Goal: Use online tool/utility

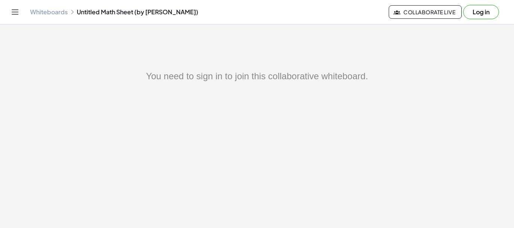
click at [62, 10] on link "Whiteboards" at bounding box center [49, 12] width 38 height 8
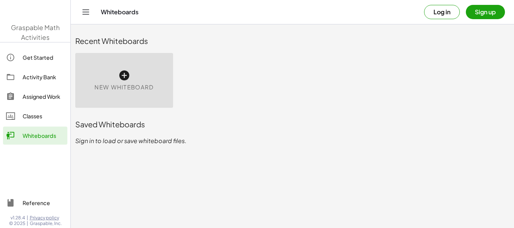
click at [116, 80] on div "New Whiteboard" at bounding box center [124, 80] width 98 height 55
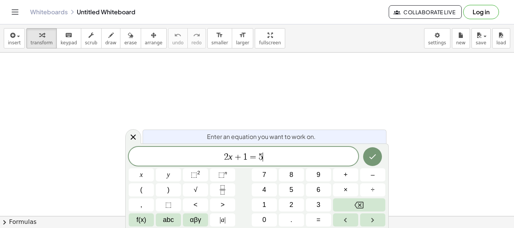
drag, startPoint x: 116, startPoint y: 80, endPoint x: 125, endPoint y: 74, distance: 10.5
click at [125, 74] on div at bounding box center [257, 216] width 514 height 327
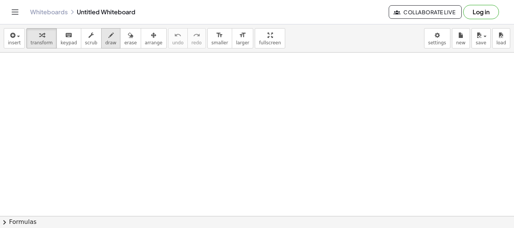
click at [105, 44] on span "draw" at bounding box center [110, 42] width 11 height 5
drag, startPoint x: 141, startPoint y: 82, endPoint x: 137, endPoint y: 98, distance: 15.8
click at [137, 98] on div at bounding box center [257, 216] width 514 height 327
drag, startPoint x: 129, startPoint y: 108, endPoint x: 152, endPoint y: 119, distance: 25.9
click at [176, 111] on div at bounding box center [257, 216] width 514 height 327
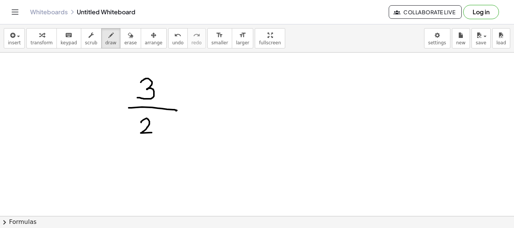
drag, startPoint x: 141, startPoint y: 123, endPoint x: 158, endPoint y: 121, distance: 17.4
click at [153, 131] on div at bounding box center [257, 216] width 514 height 327
click at [158, 125] on div at bounding box center [257, 216] width 514 height 327
drag, startPoint x: 180, startPoint y: 97, endPoint x: 193, endPoint y: 97, distance: 13.6
click at [197, 112] on div at bounding box center [257, 216] width 514 height 327
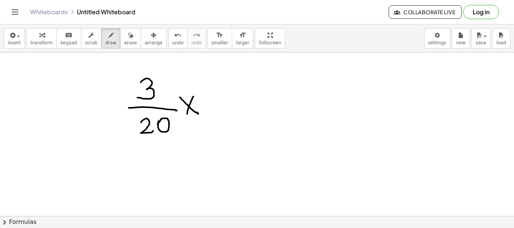
drag, startPoint x: 193, startPoint y: 97, endPoint x: 187, endPoint y: 115, distance: 19.5
click at [186, 117] on div at bounding box center [257, 216] width 514 height 327
drag, startPoint x: 207, startPoint y: 96, endPoint x: 217, endPoint y: 99, distance: 10.6
click at [207, 112] on div at bounding box center [257, 216] width 514 height 327
drag, startPoint x: 217, startPoint y: 99, endPoint x: 219, endPoint y: 96, distance: 3.9
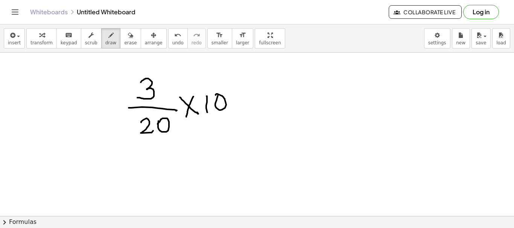
click at [215, 96] on div at bounding box center [257, 216] width 514 height 327
drag, startPoint x: 238, startPoint y: 95, endPoint x: 257, endPoint y: 122, distance: 32.8
click at [236, 96] on div at bounding box center [257, 216] width 514 height 327
drag, startPoint x: 169, startPoint y: 115, endPoint x: 159, endPoint y: 139, distance: 26.0
click at [159, 139] on div at bounding box center [257, 216] width 514 height 327
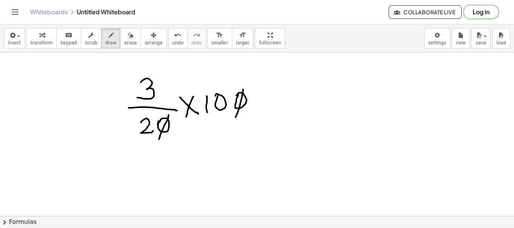
drag, startPoint x: 243, startPoint y: 90, endPoint x: 233, endPoint y: 125, distance: 36.4
click at [233, 125] on div at bounding box center [257, 216] width 514 height 327
drag, startPoint x: 154, startPoint y: 117, endPoint x: 140, endPoint y: 141, distance: 27.3
click at [141, 141] on div at bounding box center [257, 216] width 514 height 327
drag, startPoint x: 204, startPoint y: 103, endPoint x: 203, endPoint y: 81, distance: 21.5
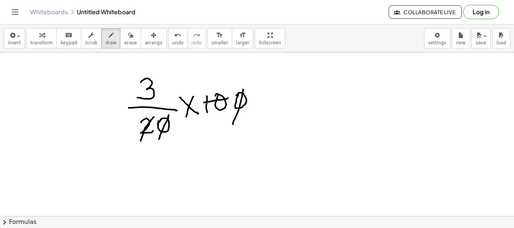
click at [228, 98] on div at bounding box center [257, 216] width 514 height 327
click at [215, 69] on div at bounding box center [257, 216] width 514 height 327
drag, startPoint x: 210, startPoint y: 71, endPoint x: 205, endPoint y: 89, distance: 18.3
click at [205, 89] on div at bounding box center [257, 216] width 514 height 327
drag, startPoint x: 152, startPoint y: 119, endPoint x: 142, endPoint y: 137, distance: 20.5
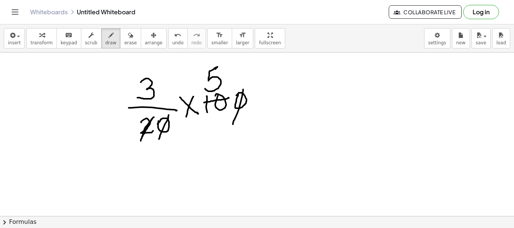
click at [142, 137] on div at bounding box center [257, 216] width 514 height 327
drag, startPoint x: 205, startPoint y: 101, endPoint x: 227, endPoint y: 97, distance: 22.9
click at [227, 97] on div at bounding box center [257, 216] width 514 height 327
drag, startPoint x: 270, startPoint y: 102, endPoint x: 272, endPoint y: 92, distance: 10.9
click at [283, 99] on div at bounding box center [257, 216] width 514 height 327
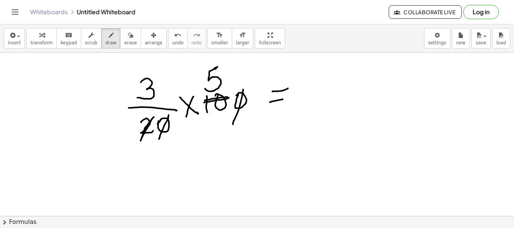
drag, startPoint x: 272, startPoint y: 92, endPoint x: 288, endPoint y: 88, distance: 15.8
click at [288, 88] on div at bounding box center [257, 216] width 514 height 327
drag, startPoint x: 304, startPoint y: 87, endPoint x: 316, endPoint y: 94, distance: 14.1
click at [304, 103] on div at bounding box center [257, 216] width 514 height 327
click at [311, 100] on div at bounding box center [257, 216] width 514 height 327
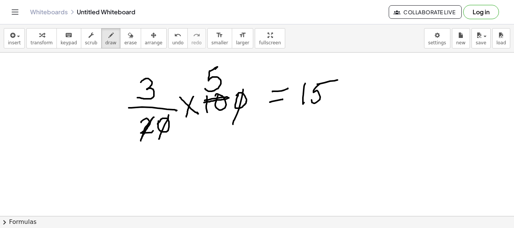
drag, startPoint x: 317, startPoint y: 84, endPoint x: 337, endPoint y: 80, distance: 20.8
click at [337, 80] on div at bounding box center [257, 216] width 514 height 327
drag, startPoint x: 294, startPoint y: 115, endPoint x: 325, endPoint y: 108, distance: 32.0
click at [325, 108] on div at bounding box center [257, 216] width 514 height 327
drag, startPoint x: 348, startPoint y: 98, endPoint x: 344, endPoint y: 100, distance: 4.9
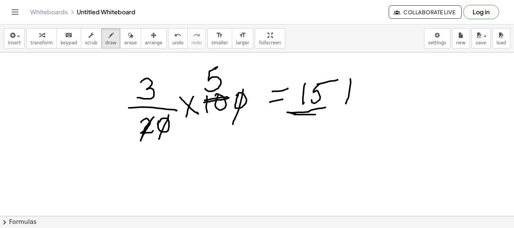
click at [345, 104] on div at bounding box center [257, 216] width 514 height 327
drag, startPoint x: 342, startPoint y: 88, endPoint x: 352, endPoint y: 99, distance: 15.5
click at [342, 88] on div at bounding box center [257, 216] width 514 height 327
click at [357, 100] on div at bounding box center [257, 216] width 514 height 327
